Goal: Task Accomplishment & Management: Manage account settings

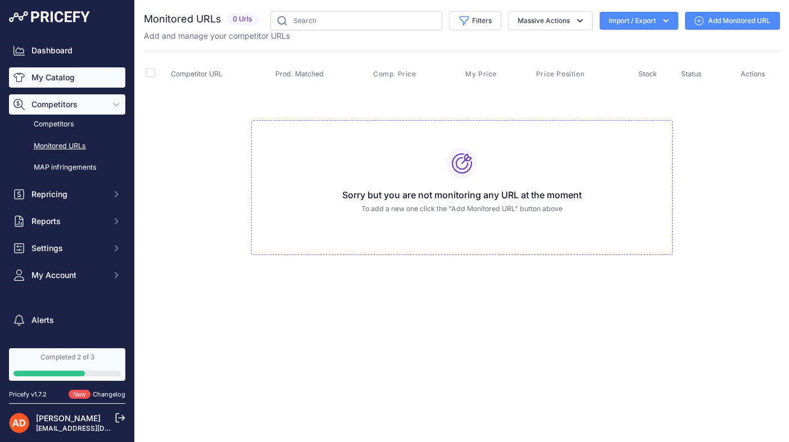
click at [57, 75] on link "My Catalog" at bounding box center [67, 77] width 116 height 20
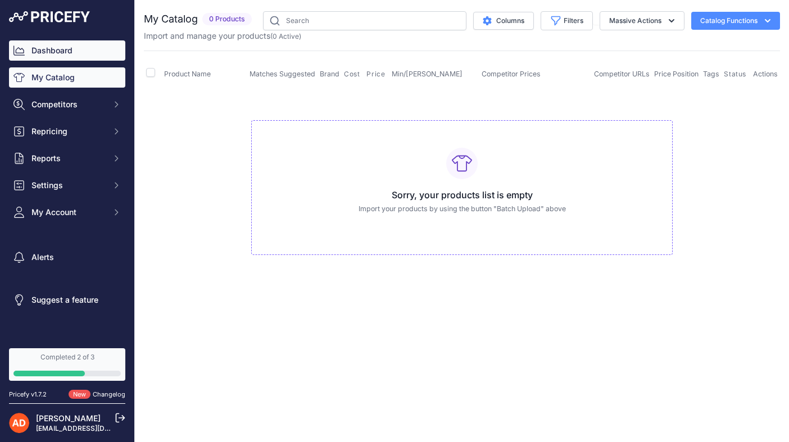
click at [43, 52] on link "Dashboard" at bounding box center [67, 50] width 116 height 20
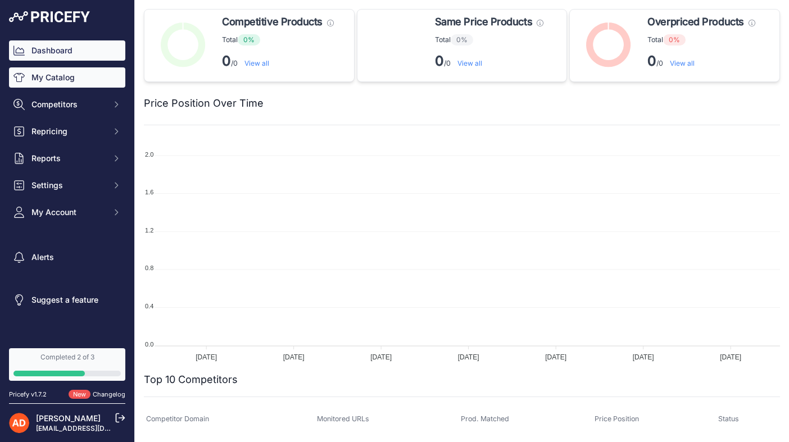
click at [43, 78] on link "My Catalog" at bounding box center [67, 77] width 116 height 20
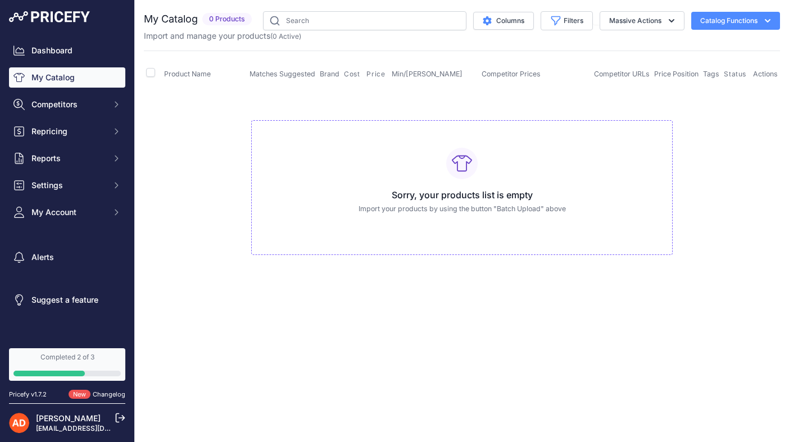
click at [718, 19] on button "Catalog Functions" at bounding box center [735, 21] width 89 height 18
click at [718, 20] on button "Catalog Functions" at bounding box center [735, 21] width 89 height 18
click at [661, 21] on button "Massive Actions" at bounding box center [642, 20] width 85 height 19
click at [661, 22] on button "Massive Actions" at bounding box center [642, 20] width 85 height 19
click at [753, 18] on button "Catalog Functions" at bounding box center [735, 21] width 89 height 18
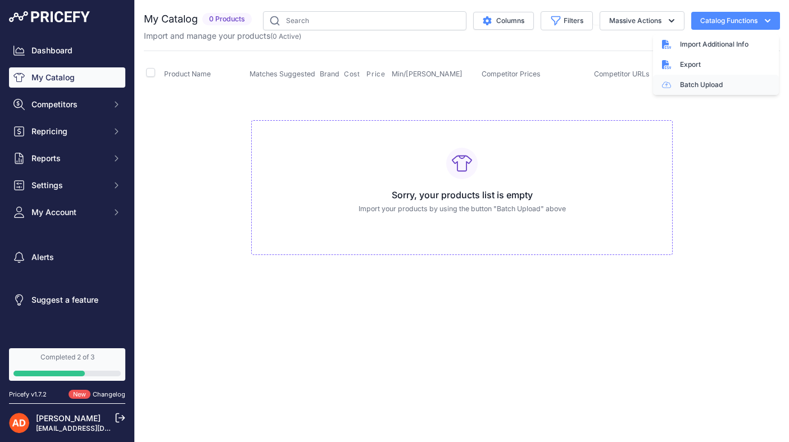
click at [696, 84] on link "Batch Upload" at bounding box center [716, 85] width 126 height 20
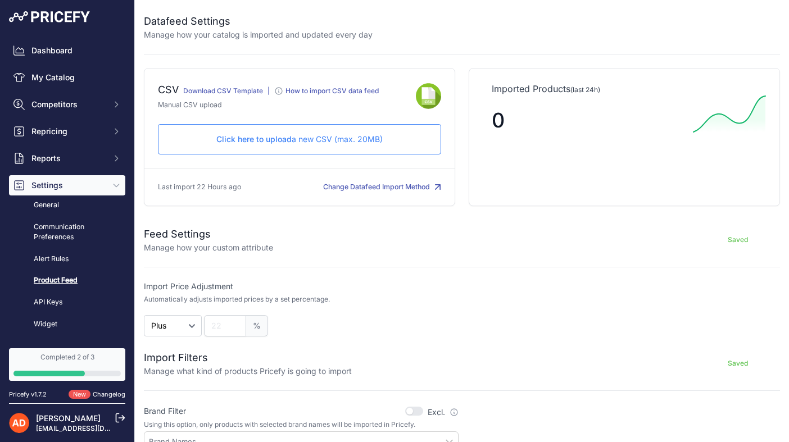
click at [369, 193] on button "Change Datafeed Import Method" at bounding box center [382, 187] width 118 height 11
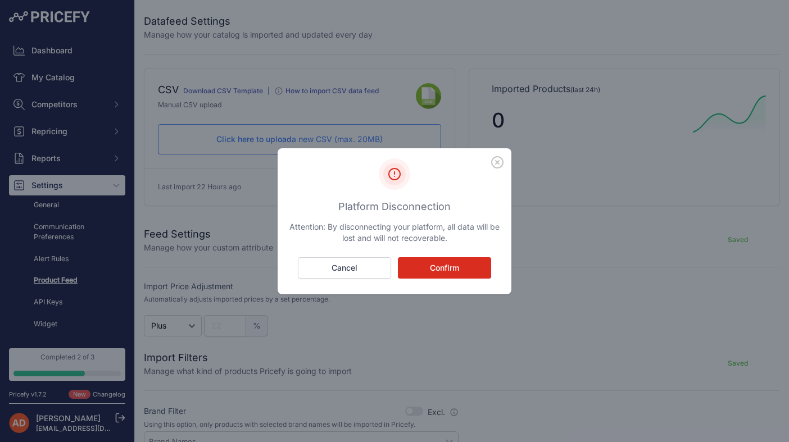
click at [497, 161] on icon "button" at bounding box center [497, 162] width 12 height 12
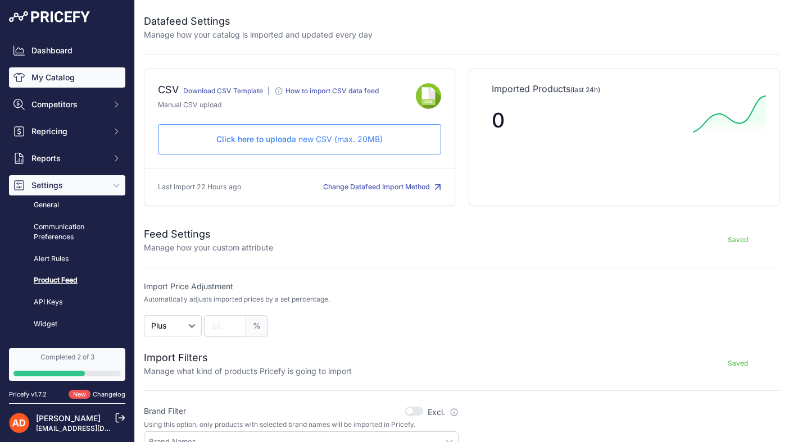
click at [60, 74] on link "My Catalog" at bounding box center [67, 77] width 116 height 20
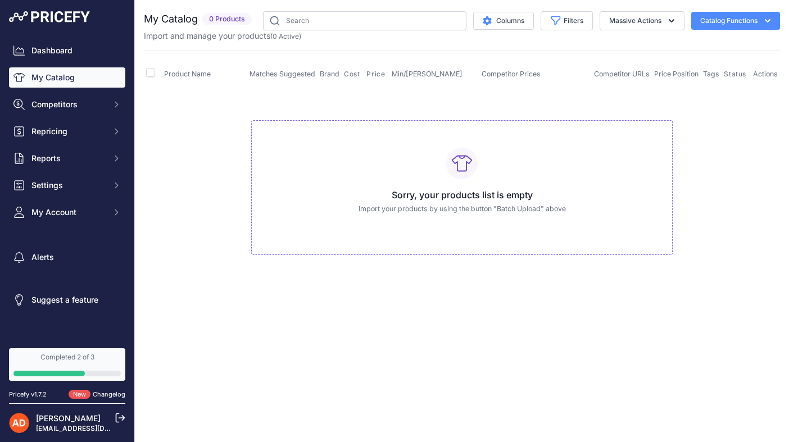
click at [739, 22] on button "Catalog Functions" at bounding box center [735, 21] width 89 height 18
click at [225, 83] on th "Product Name" at bounding box center [204, 74] width 85 height 28
click at [56, 210] on span "My Account" at bounding box center [68, 212] width 74 height 11
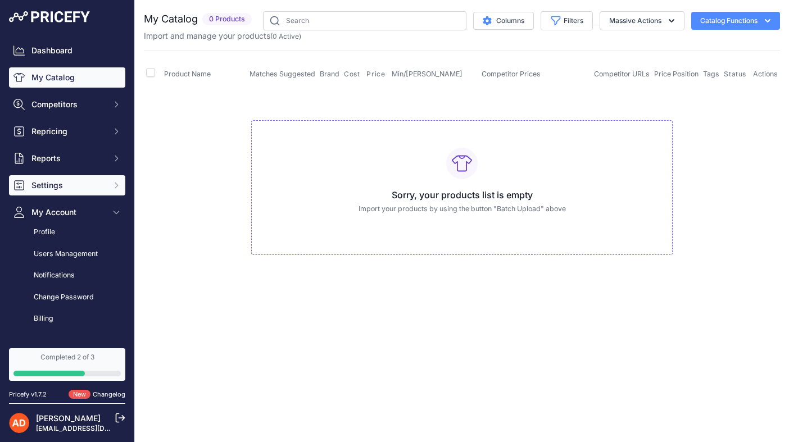
click at [40, 183] on span "Settings" at bounding box center [68, 185] width 74 height 11
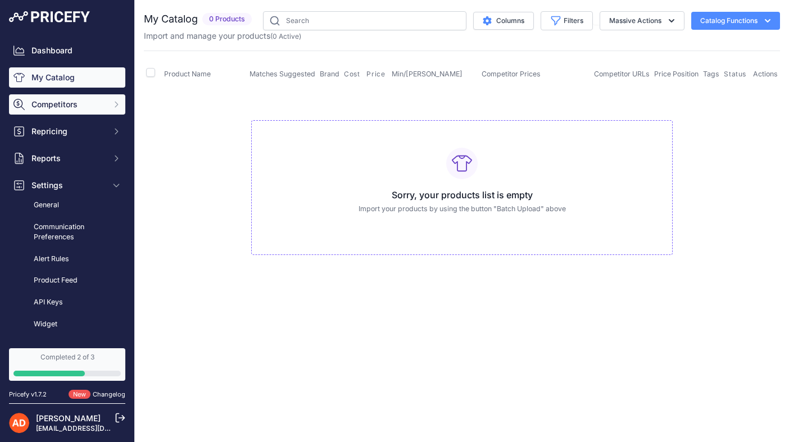
click at [58, 106] on span "Competitors" at bounding box center [68, 104] width 74 height 11
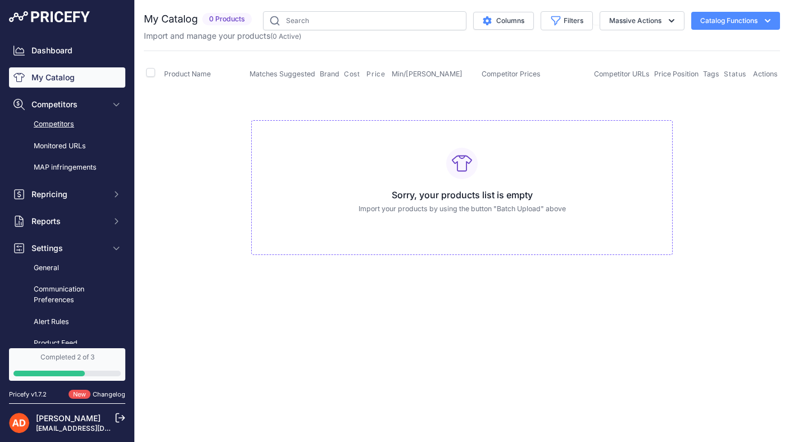
click at [56, 121] on link "Competitors" at bounding box center [67, 125] width 116 height 20
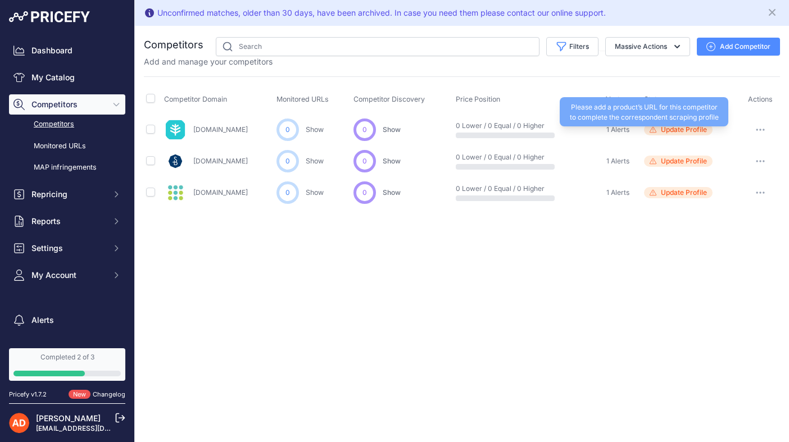
click at [680, 129] on span "Update Profile" at bounding box center [684, 129] width 46 height 9
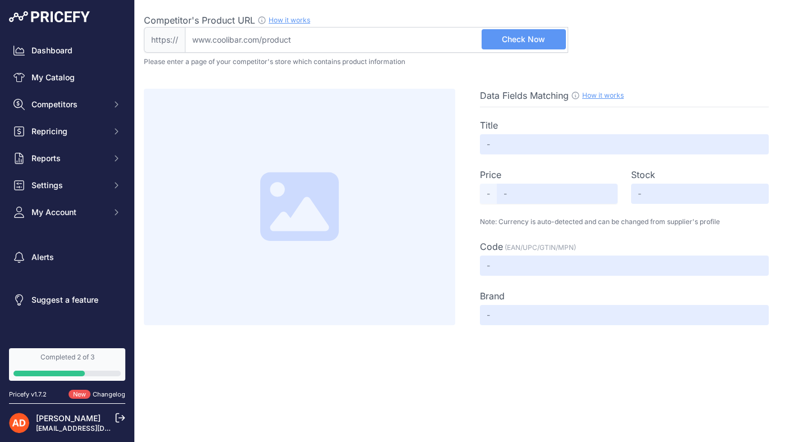
click at [369, 44] on input "Competitor's Product URL How it works In order to create your competitor's extr…" at bounding box center [376, 40] width 383 height 26
paste input "https://www.coolibar.com/products/womens-morada-everyday-basic-tank-blue-dusk"
type input "www.coolibar.com/products/womens-morada-everyday-basic-tank-blue-dusk"
click at [535, 41] on span "Check Now" at bounding box center [523, 39] width 43 height 11
